Goal: Information Seeking & Learning: Learn about a topic

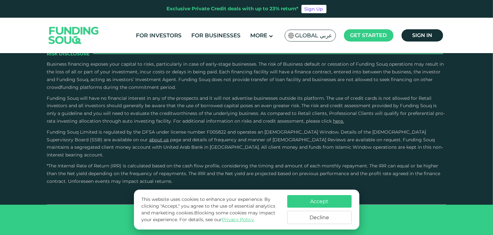
scroll to position [1011, 0]
type tc-range-slider "4"
click at [315, 205] on button "Accept" at bounding box center [319, 201] width 64 height 13
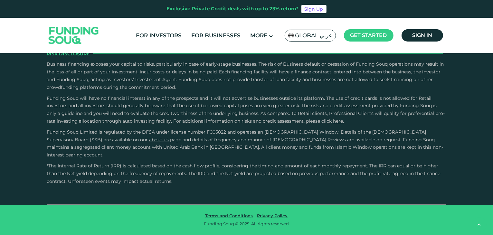
scroll to position [1547, 0]
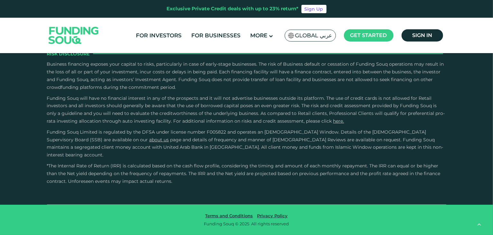
click at [440, 73] on button "How Does Debt-Based Crowdfunding Work?" at bounding box center [246, 63] width 389 height 19
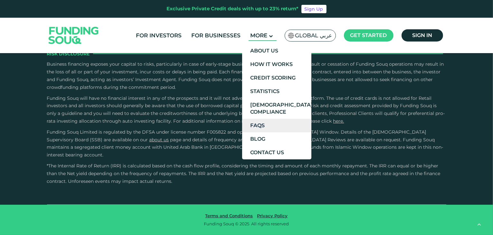
click at [259, 122] on link "FAQs" at bounding box center [276, 126] width 69 height 14
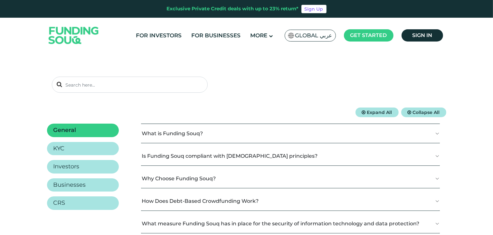
scroll to position [99, 0]
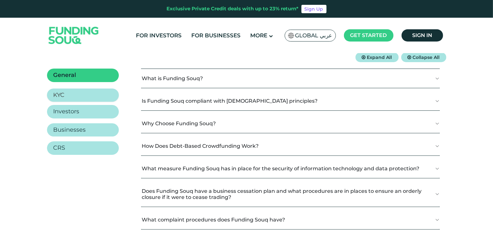
click at [72, 97] on link "KYC" at bounding box center [83, 95] width 72 height 14
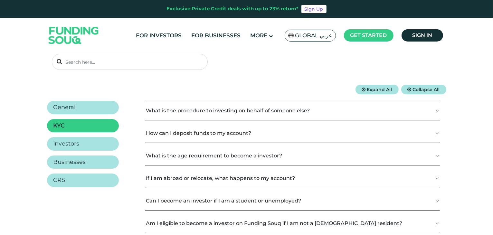
scroll to position [67, 0]
click at [438, 109] on button "What is the procedure to investing on behalf of someone else?" at bounding box center [292, 110] width 294 height 19
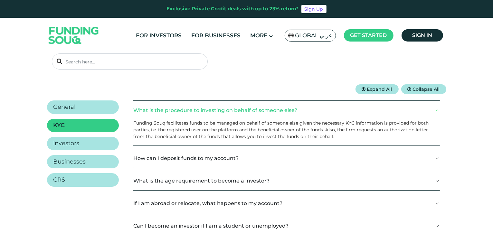
click at [380, 87] on span "Expand All" at bounding box center [379, 89] width 25 height 6
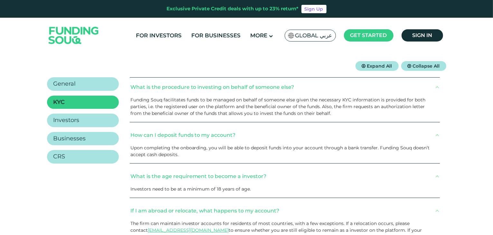
scroll to position [93, 0]
